Goal: Task Accomplishment & Management: Complete application form

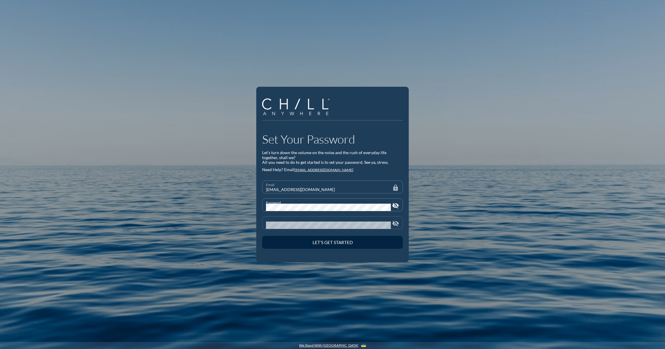
click at [308, 221] on div "Confirm Password" at bounding box center [328, 223] width 125 height 12
click at [262, 236] on button "Let’s Get Started" at bounding box center [332, 242] width 141 height 13
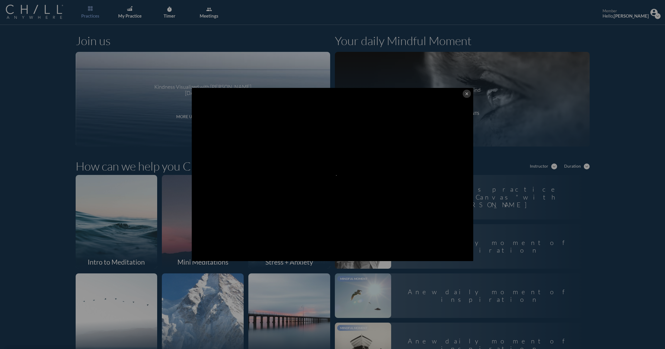
click at [464, 92] on icon "close" at bounding box center [466, 93] width 5 height 5
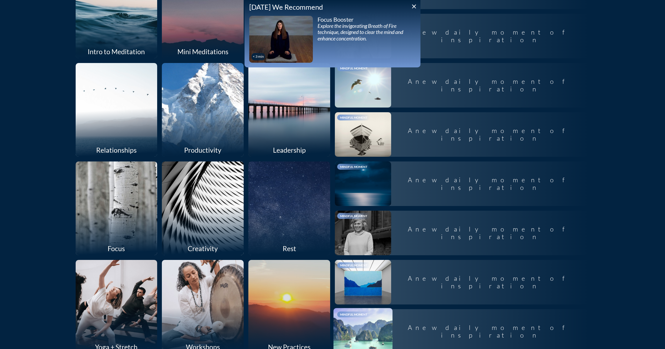
scroll to position [252, 0]
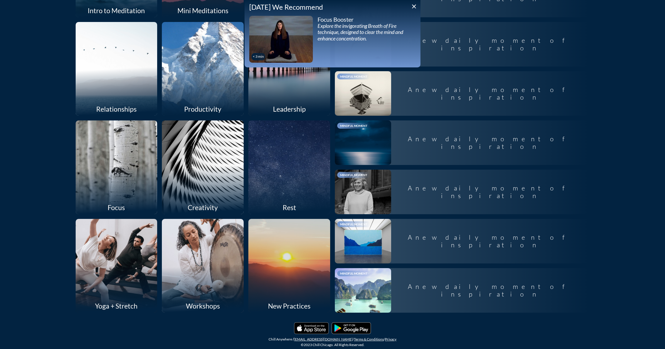
click at [128, 274] on div at bounding box center [116, 265] width 87 height 99
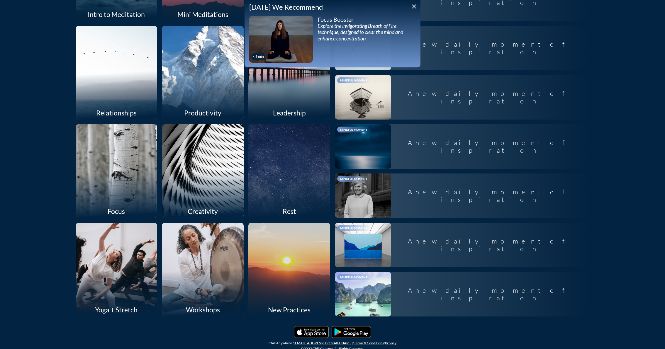
scroll to position [252, 0]
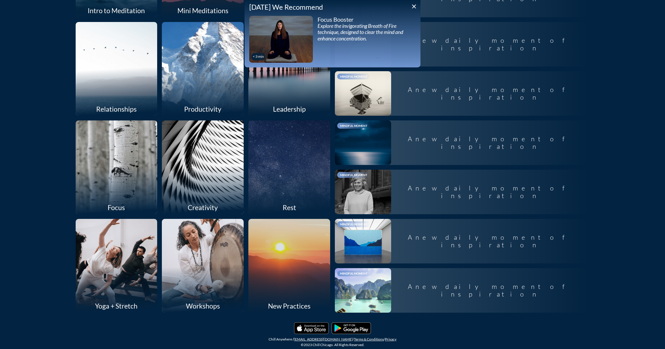
click at [273, 272] on div at bounding box center [289, 265] width 87 height 99
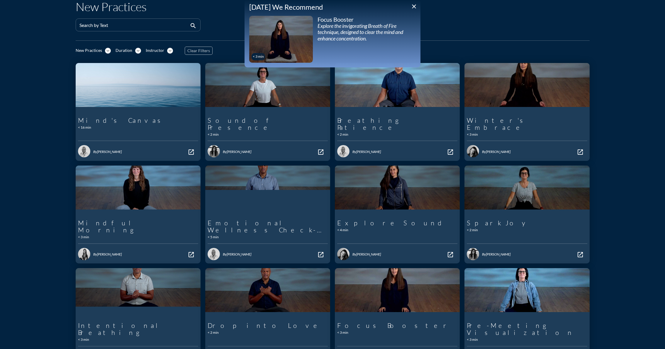
scroll to position [83, 0]
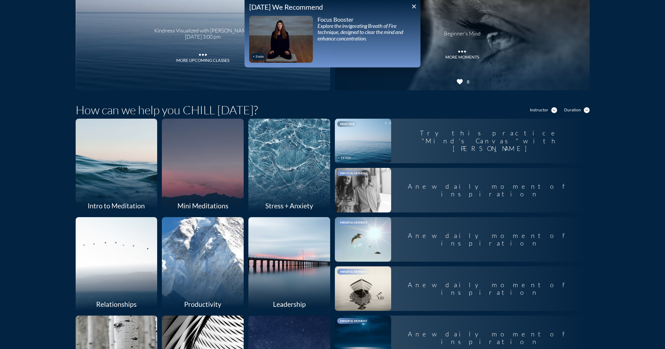
scroll to position [59, 0]
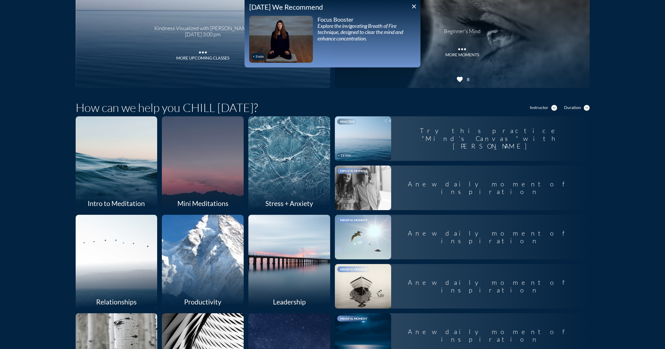
click at [287, 180] on div at bounding box center [289, 162] width 87 height 99
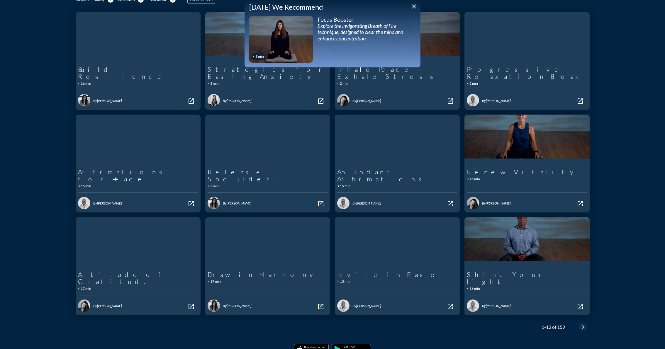
scroll to position [83, 0]
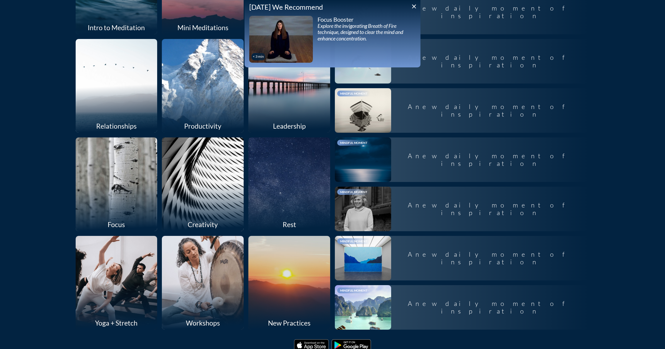
scroll to position [252, 0]
